Goal: Task Accomplishment & Management: Manage account settings

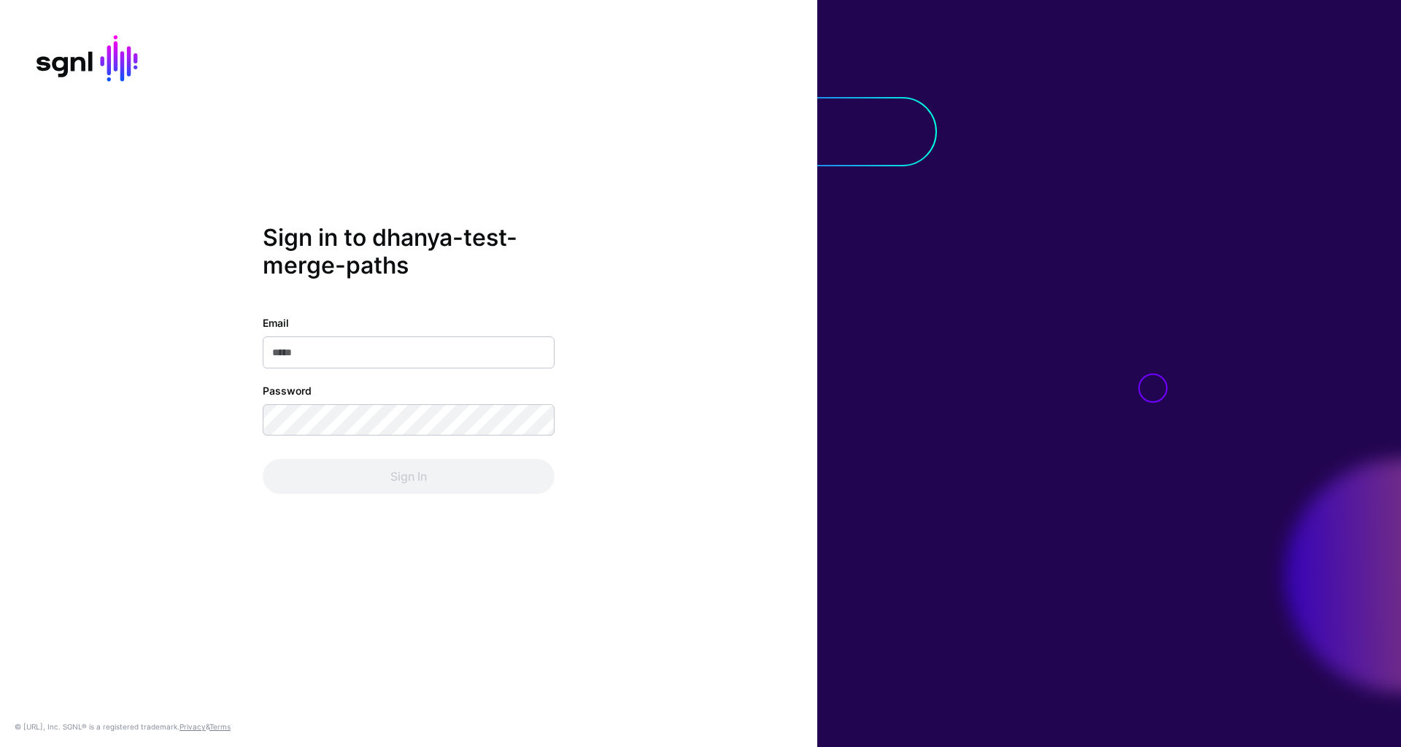
type input "**********"
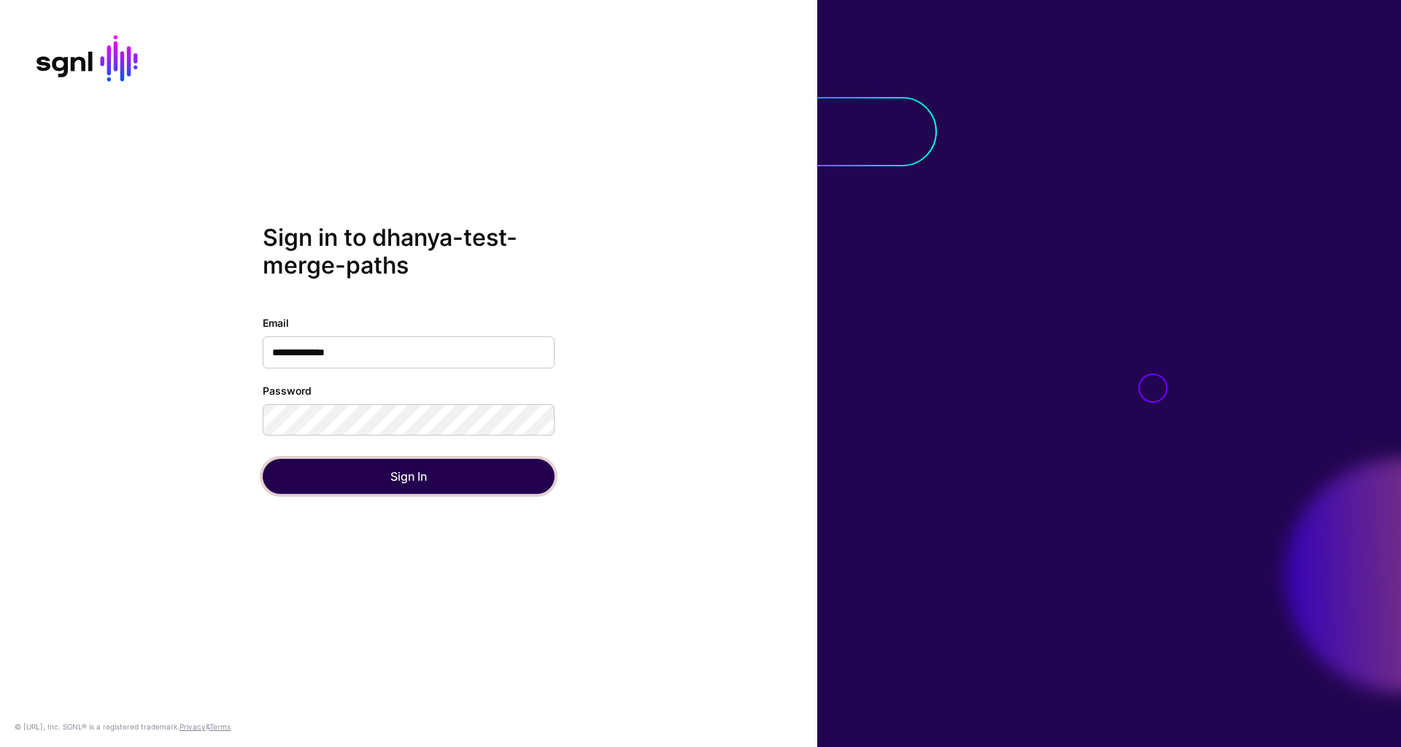
click at [324, 472] on button "Sign In" at bounding box center [409, 476] width 292 height 35
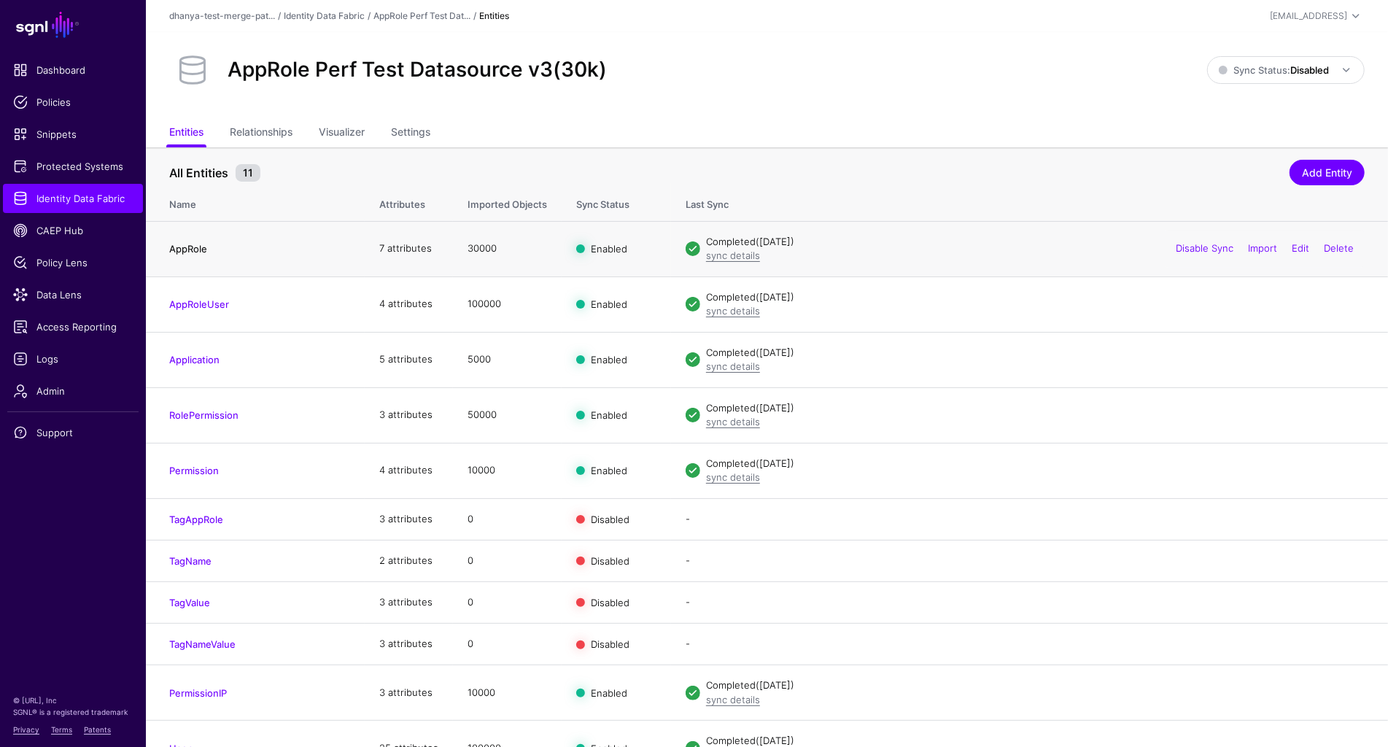
click at [202, 250] on link "AppRole" at bounding box center [188, 249] width 38 height 12
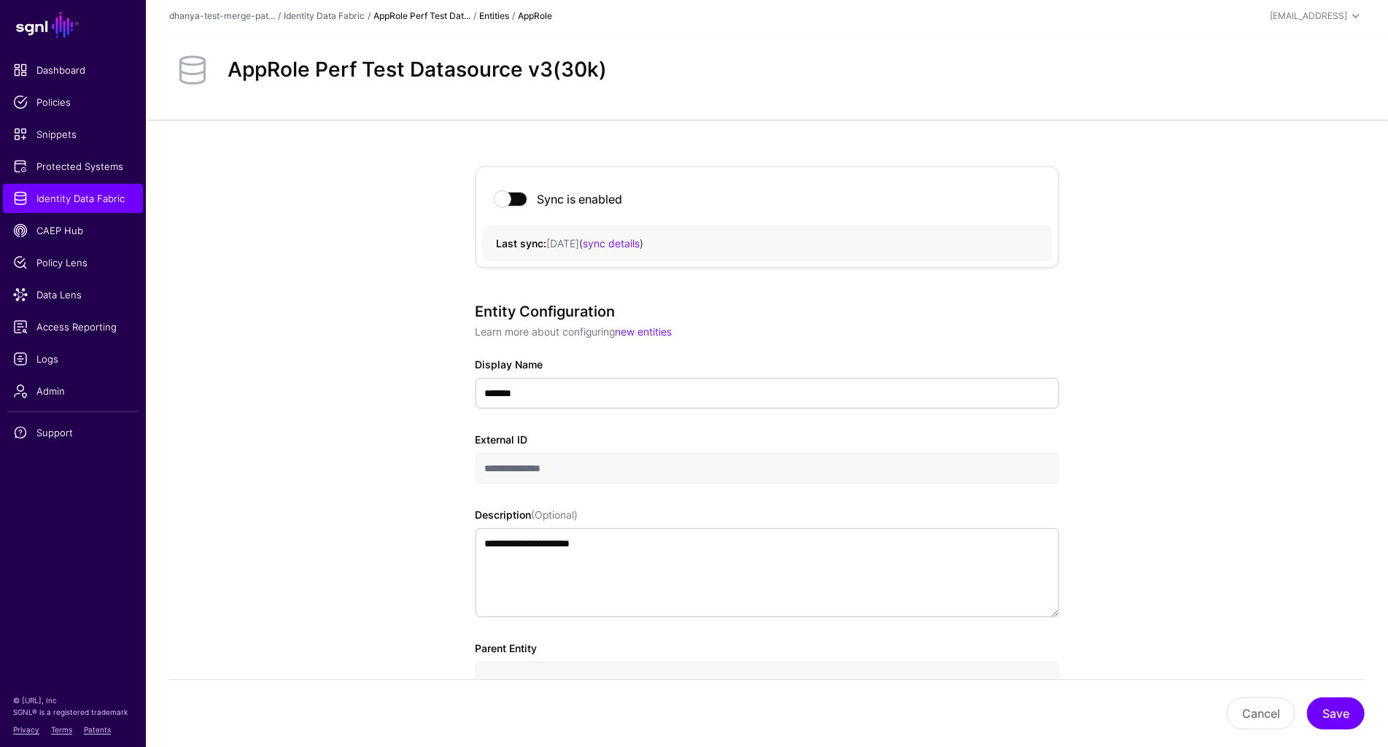
click at [449, 16] on link "AppRole Perf Test Dat..." at bounding box center [422, 15] width 97 height 11
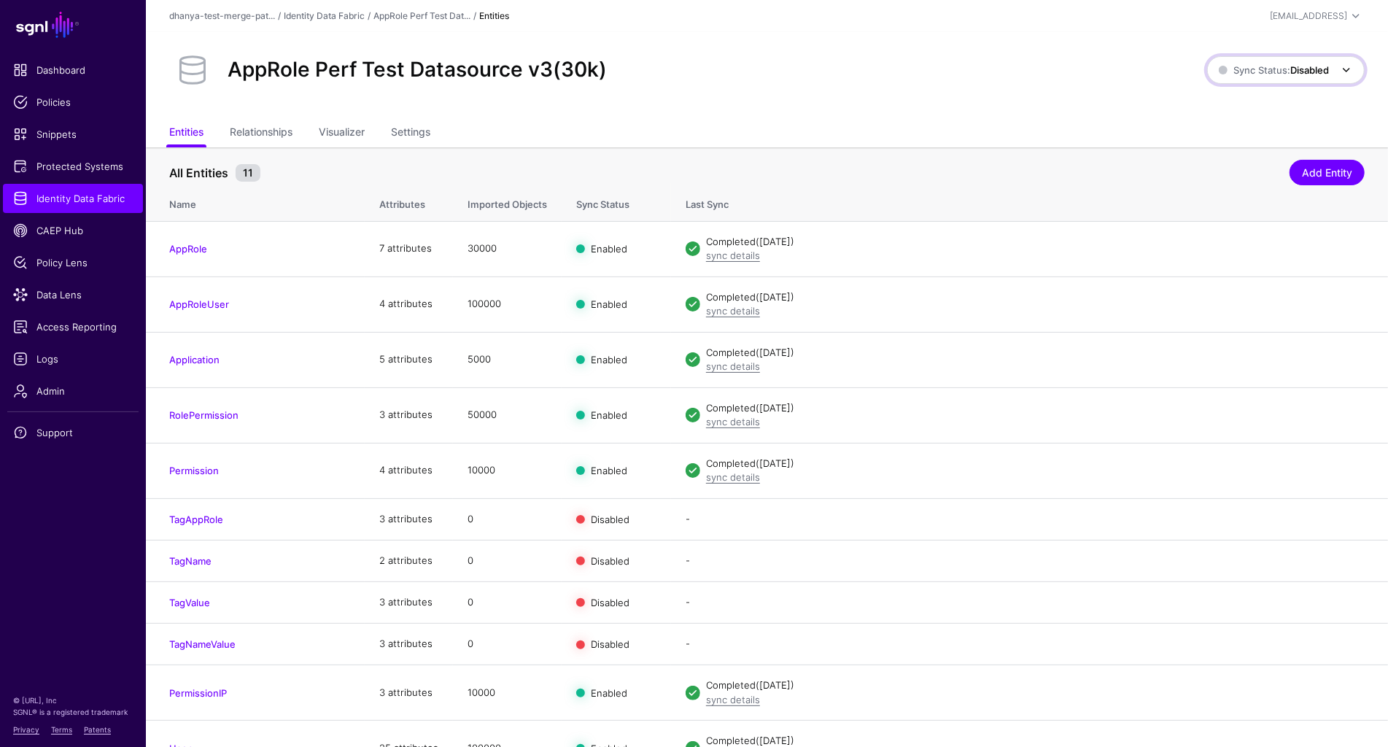
click at [1324, 66] on strong "Disabled" at bounding box center [1310, 70] width 39 height 12
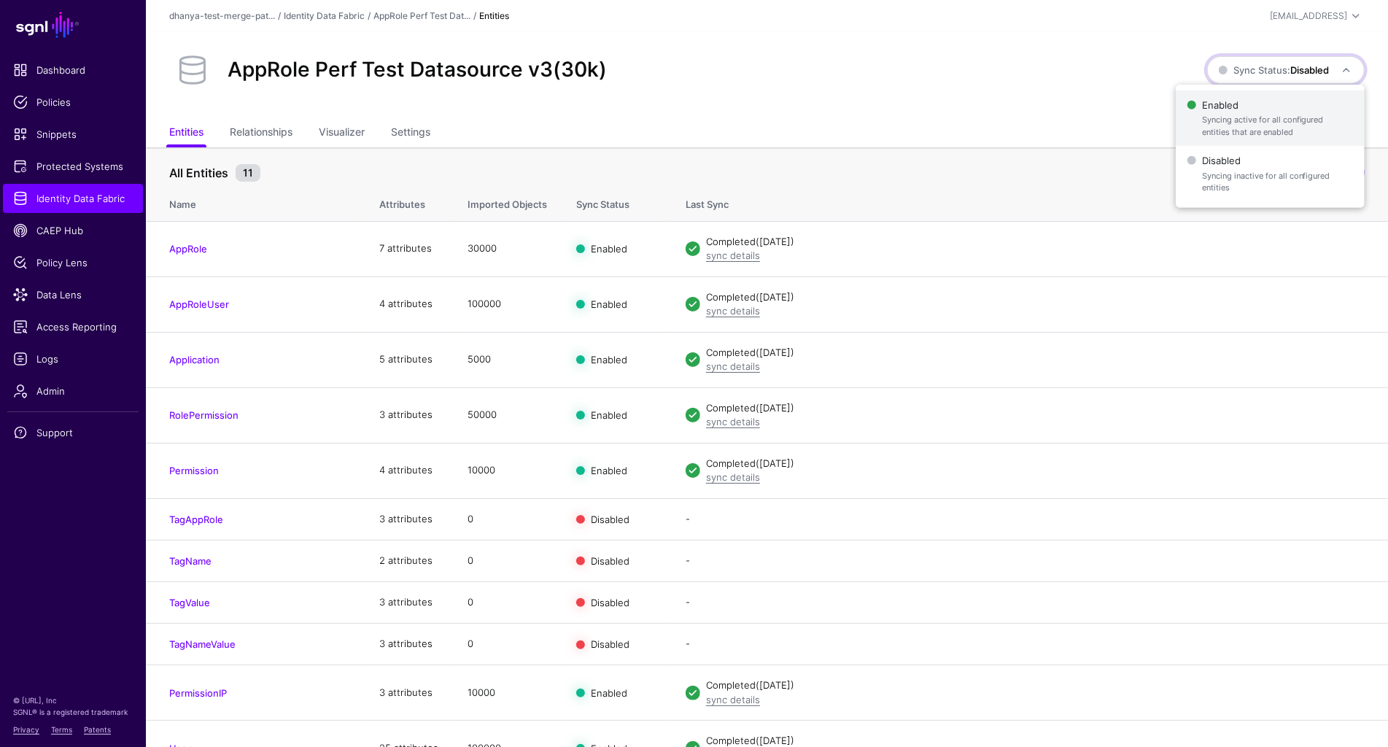
click at [1280, 108] on span "Enabled Syncing active for all configured entities that are enabled" at bounding box center [1271, 118] width 166 height 47
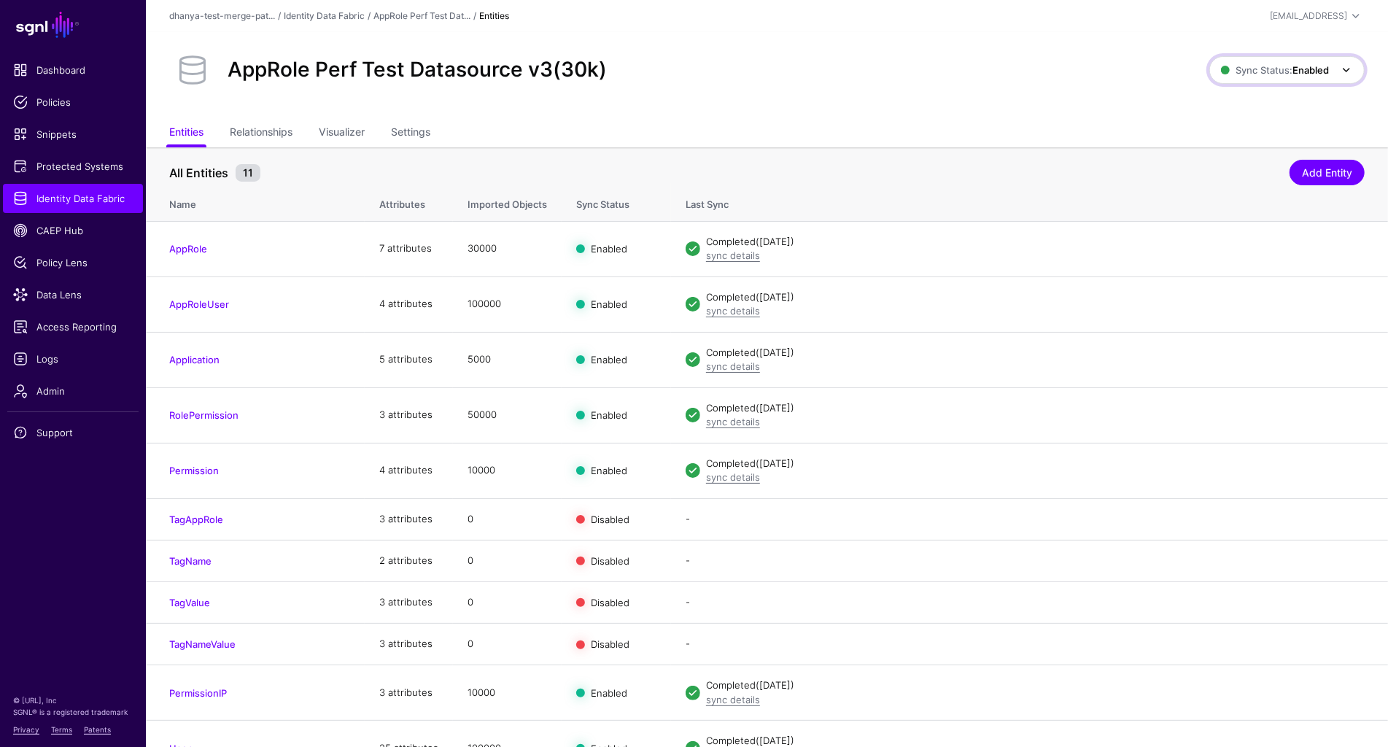
click at [1248, 72] on span "Sync Status: Enabled" at bounding box center [1275, 70] width 108 height 12
click at [1227, 160] on span "Disabled Syncing inactive for all configured entities" at bounding box center [1271, 173] width 163 height 47
